Goal: Task Accomplishment & Management: Complete application form

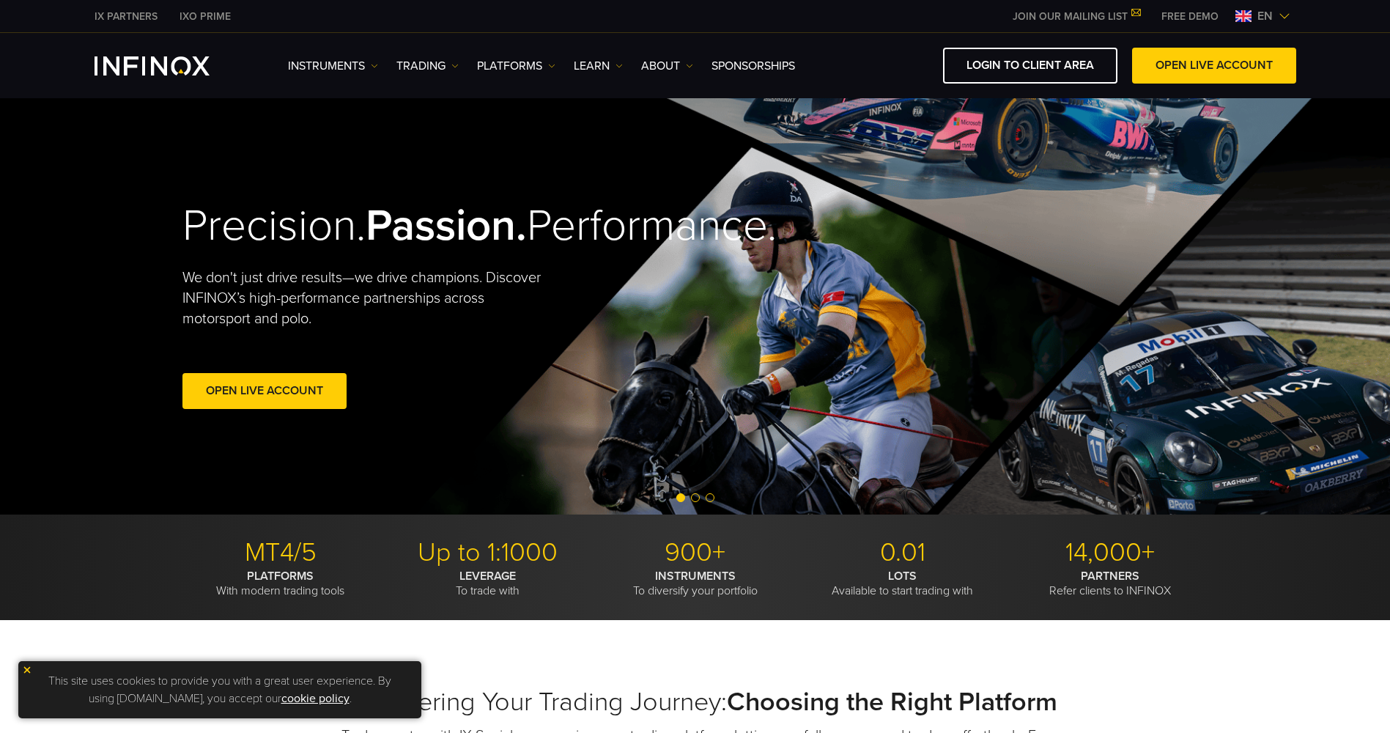
click at [1271, 13] on span "en" at bounding box center [1265, 16] width 27 height 18
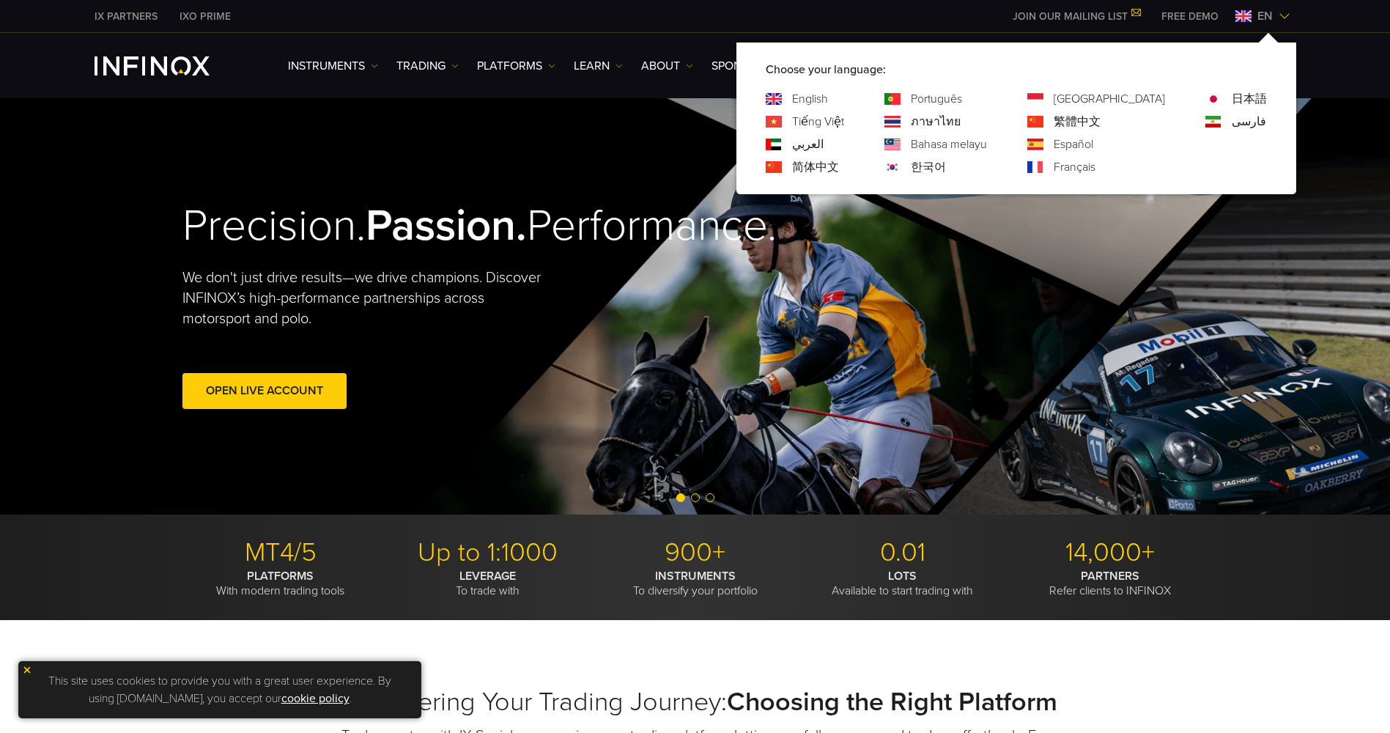
click at [946, 164] on link "한국어" at bounding box center [928, 167] width 35 height 18
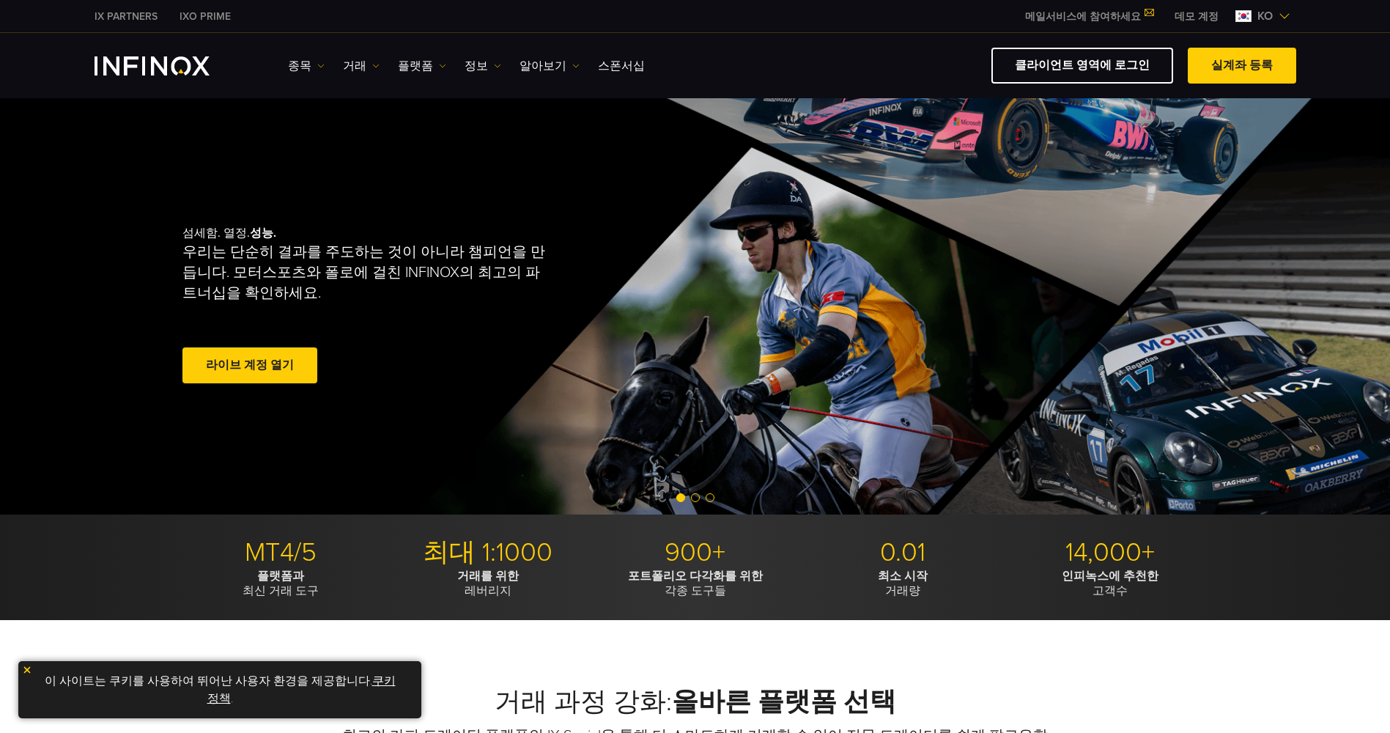
click at [278, 365] on link "라이브 계정 열기" at bounding box center [249, 365] width 135 height 36
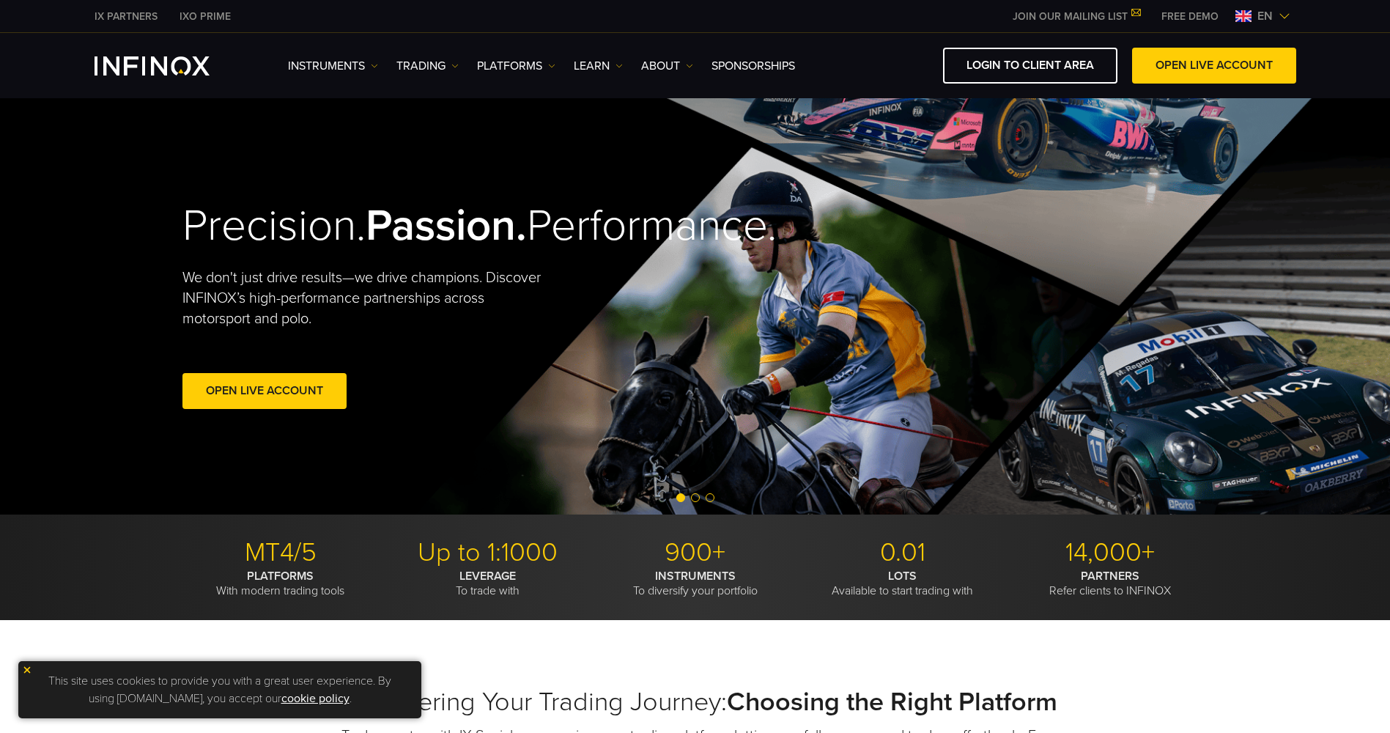
click at [1277, 21] on span "en" at bounding box center [1265, 16] width 27 height 18
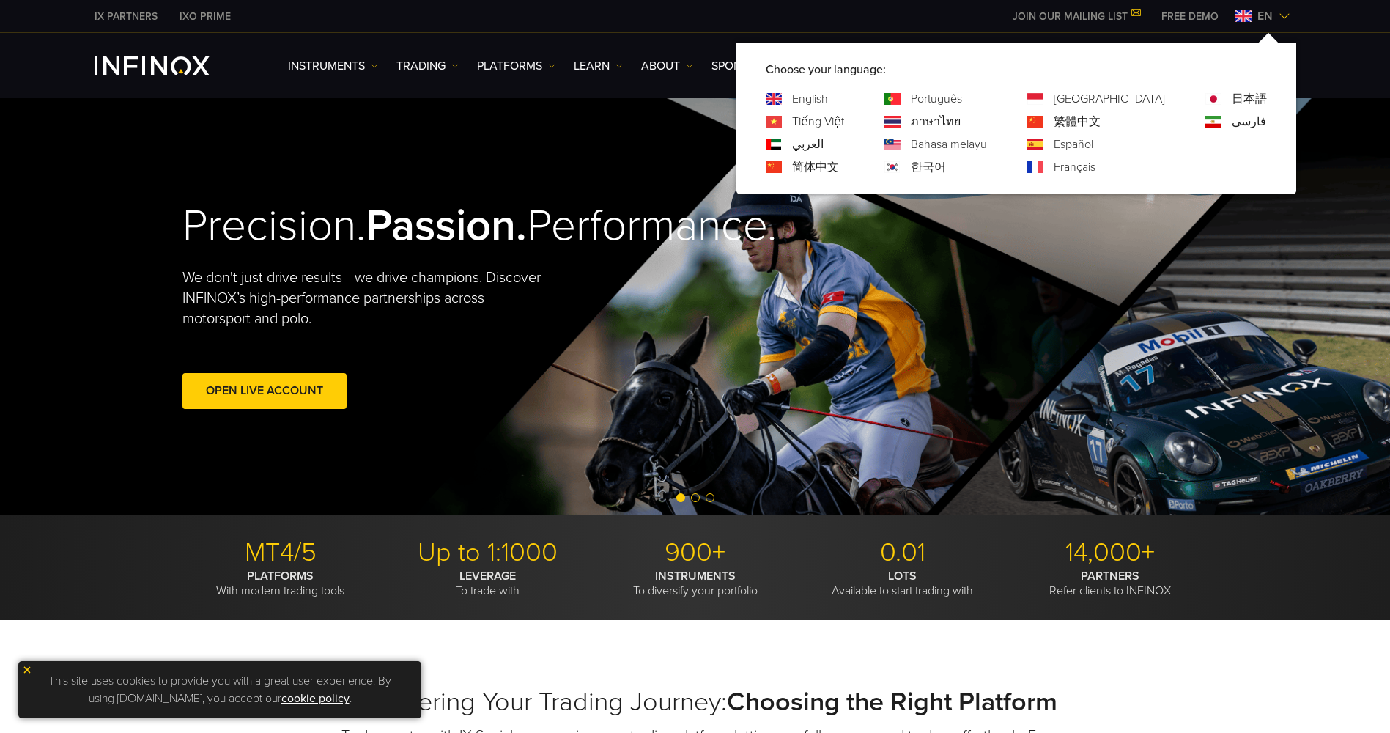
click at [946, 169] on link "한국어" at bounding box center [928, 167] width 35 height 18
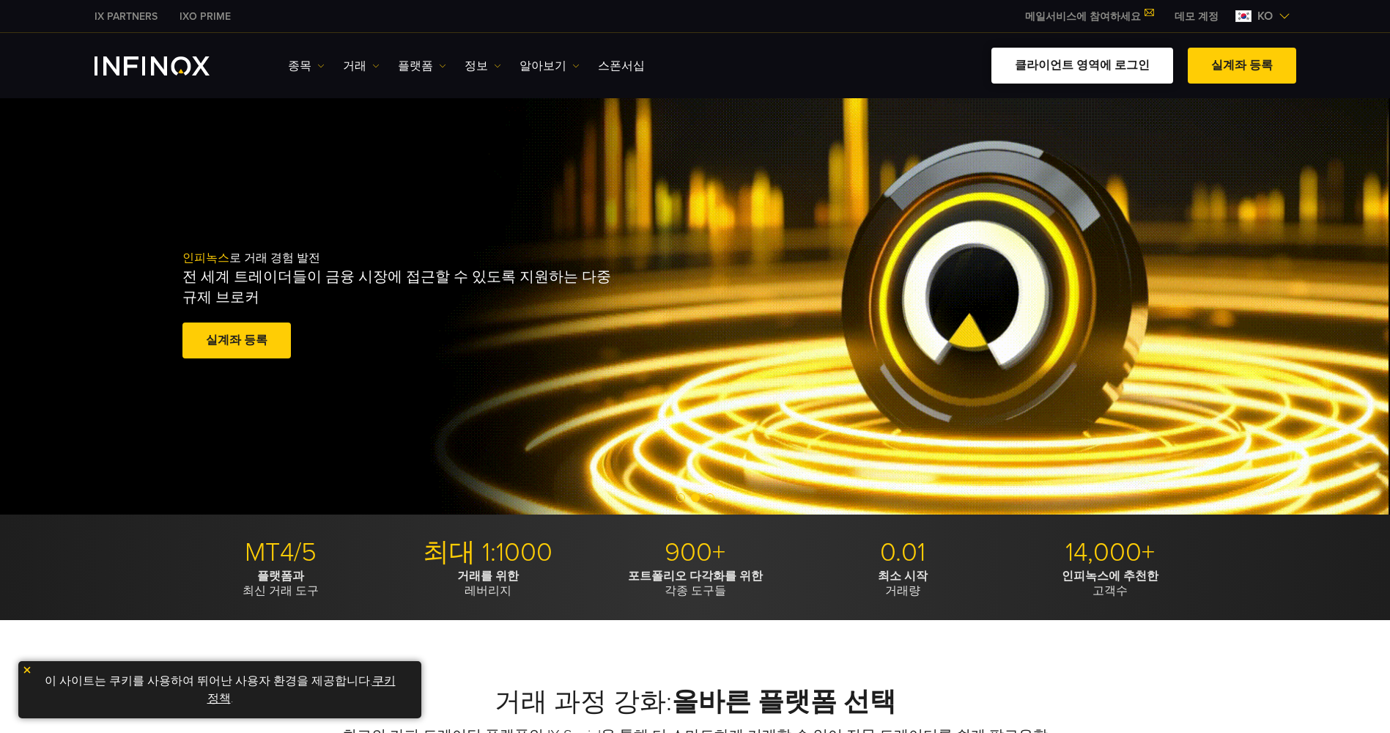
click at [1066, 66] on link "클라이언트 영역에 로그인" at bounding box center [1082, 66] width 182 height 36
